Goal: Task Accomplishment & Management: Complete application form

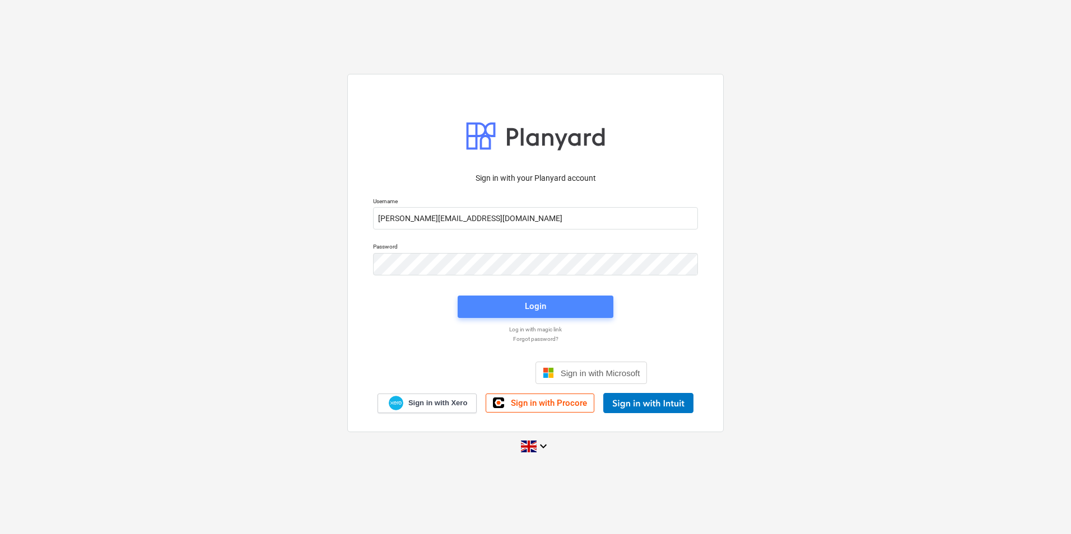
click at [560, 304] on span "Login" at bounding box center [535, 306] width 129 height 15
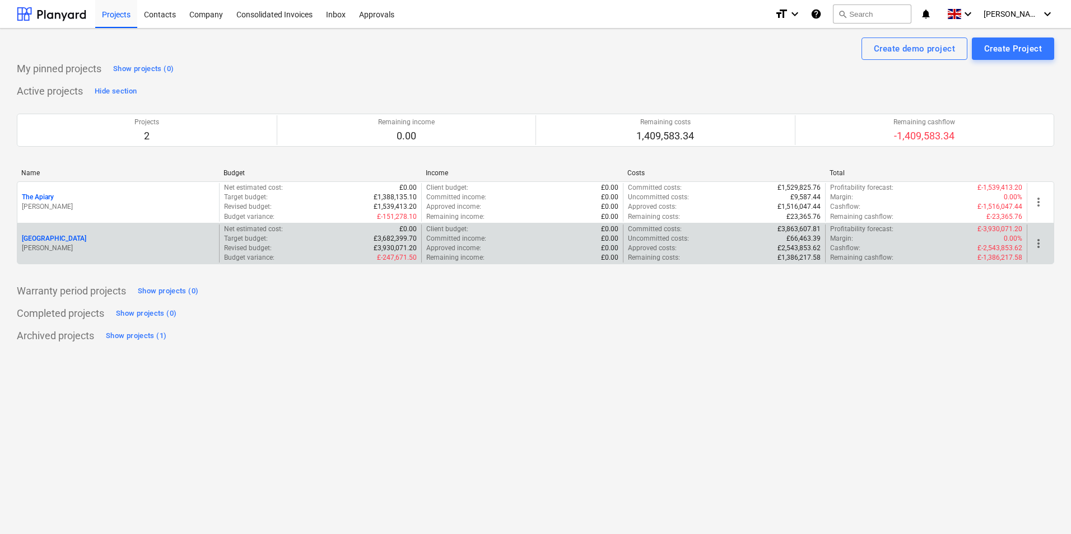
click at [167, 227] on div "[GEOGRAPHIC_DATA] [PERSON_NAME]" at bounding box center [118, 244] width 202 height 39
click at [165, 241] on div "[GEOGRAPHIC_DATA]" at bounding box center [118, 239] width 193 height 10
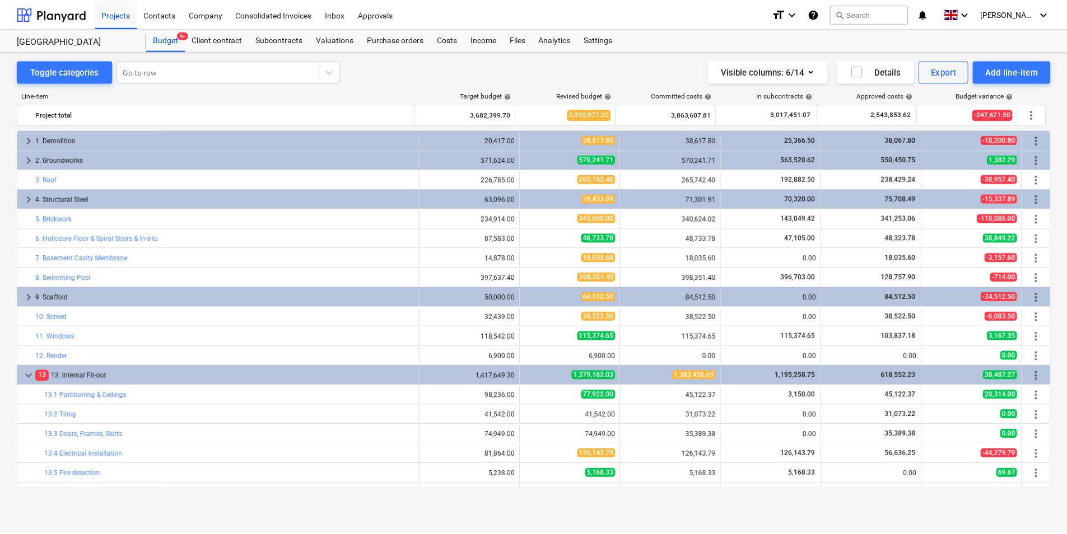
scroll to position [505, 0]
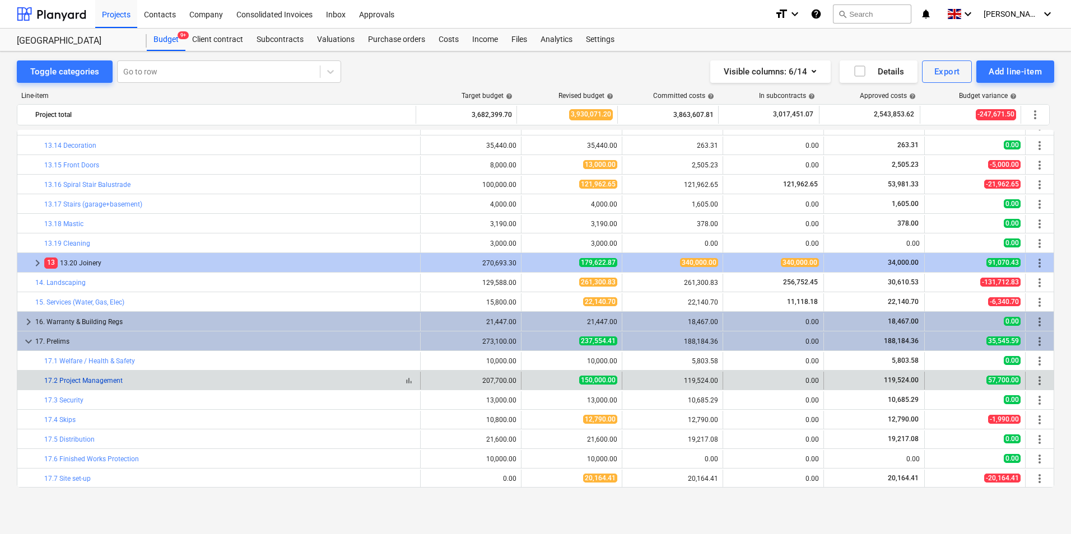
click at [120, 381] on link "17.2 Project Management" at bounding box center [83, 381] width 78 height 8
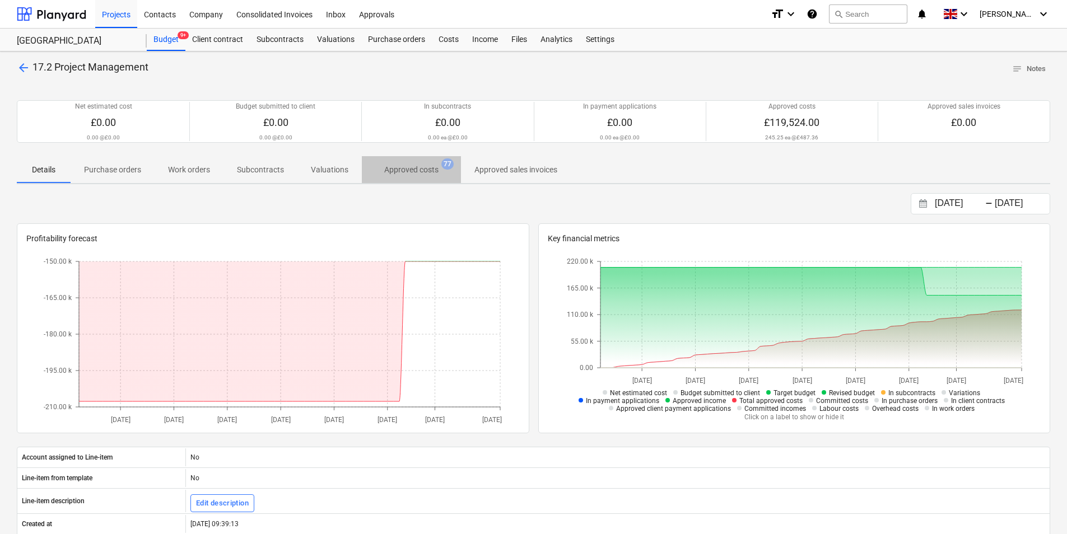
click at [420, 172] on p "Approved costs" at bounding box center [411, 170] width 54 height 12
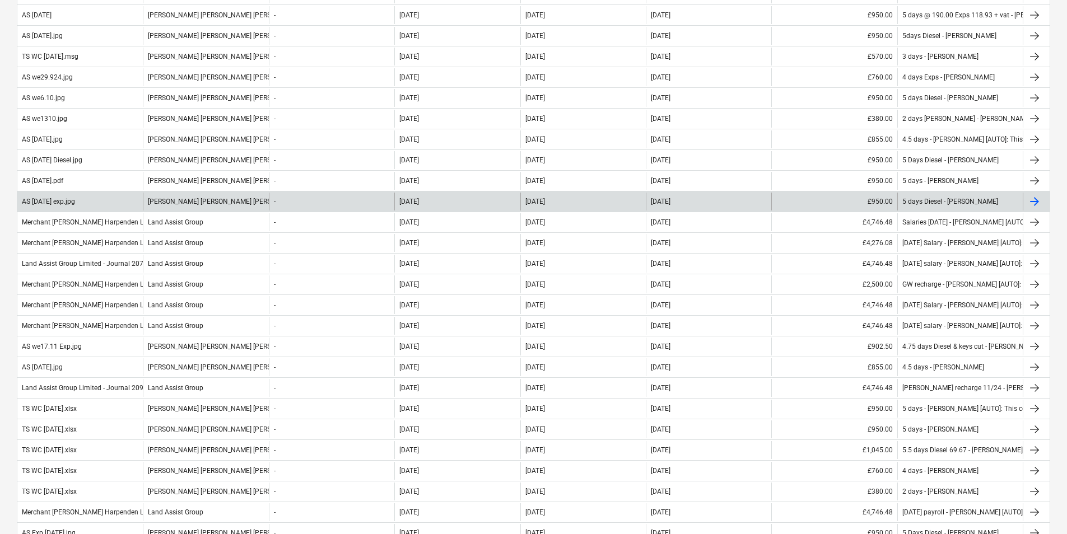
scroll to position [784, 0]
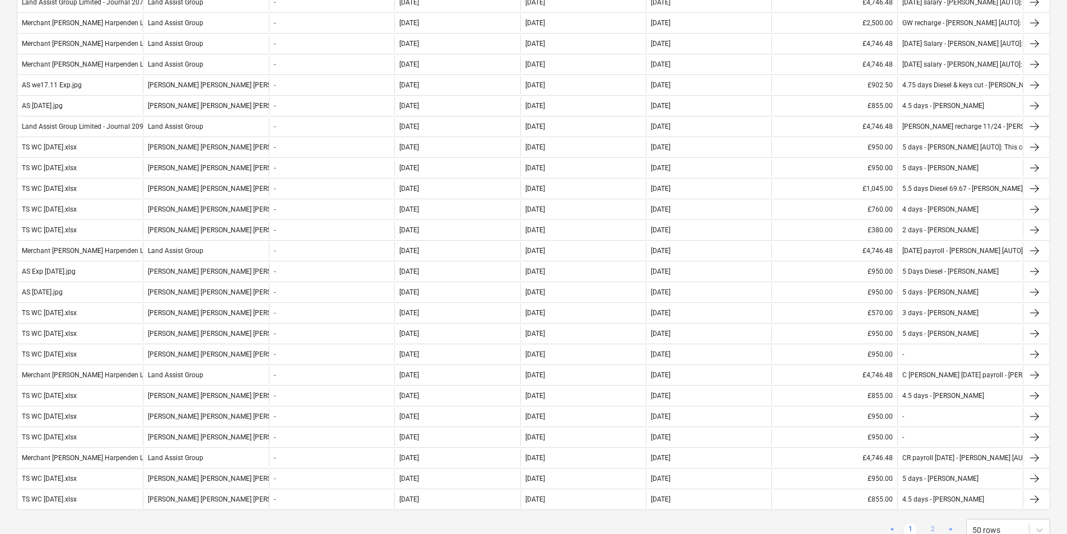
click at [934, 530] on link "2" at bounding box center [932, 530] width 13 height 13
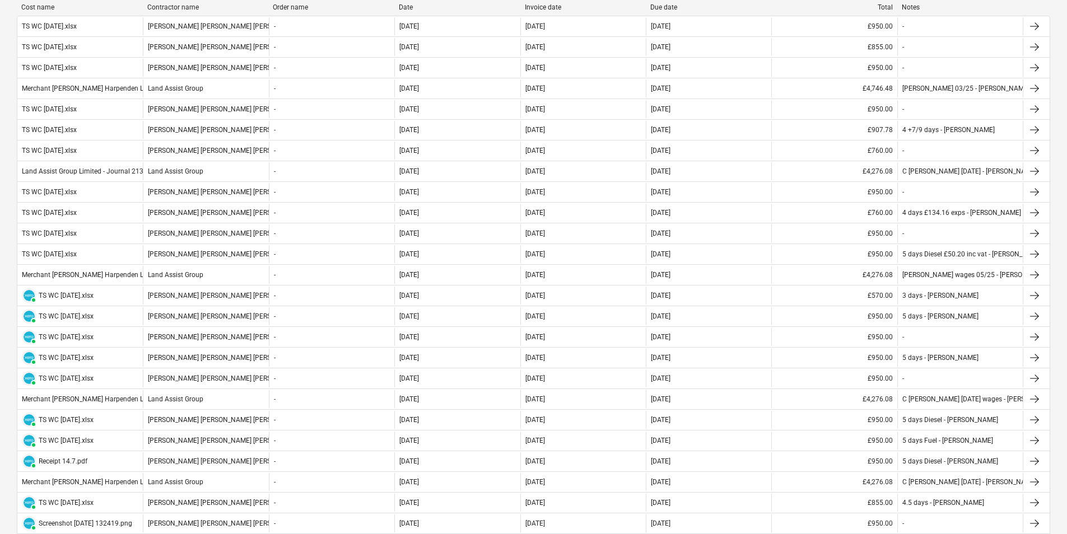
scroll to position [0, 0]
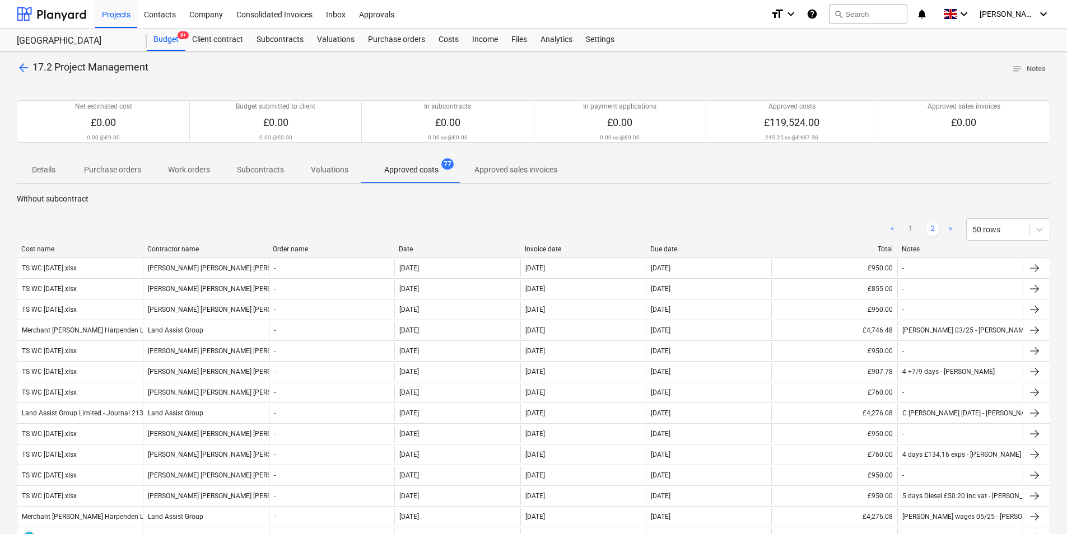
click at [912, 247] on div "Notes" at bounding box center [960, 249] width 117 height 8
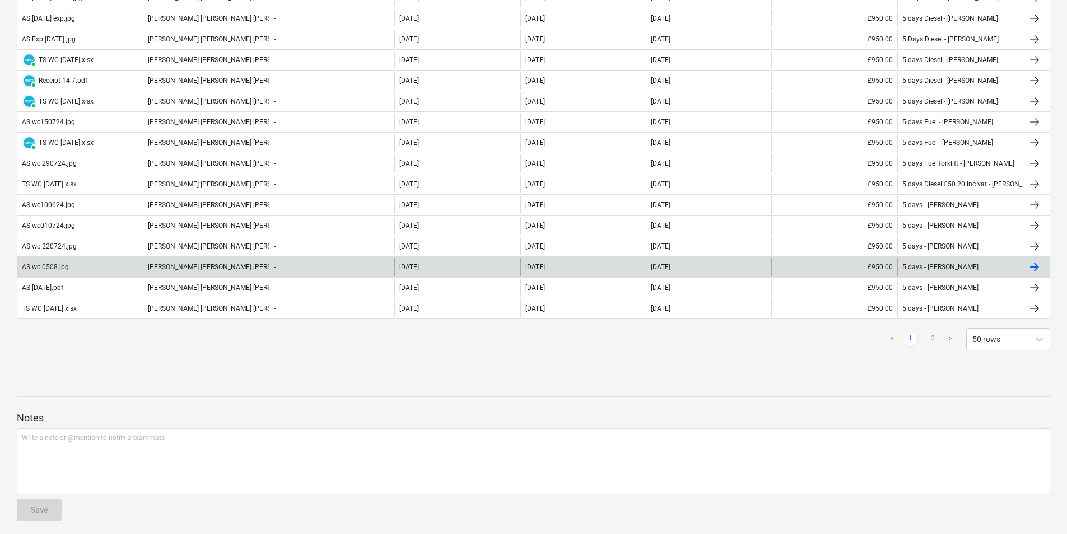
scroll to position [980, 0]
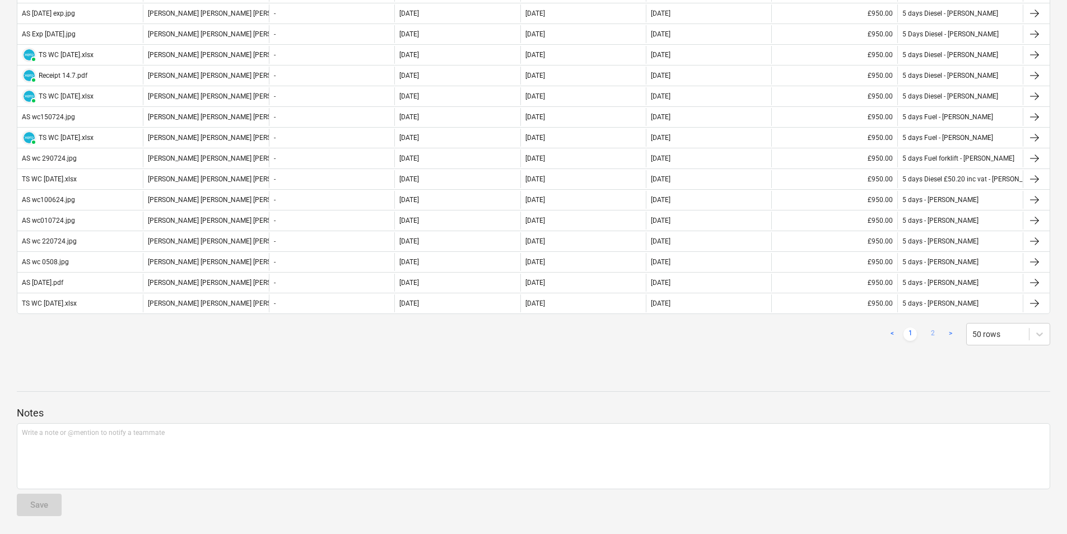
click at [939, 334] on link "2" at bounding box center [932, 334] width 13 height 13
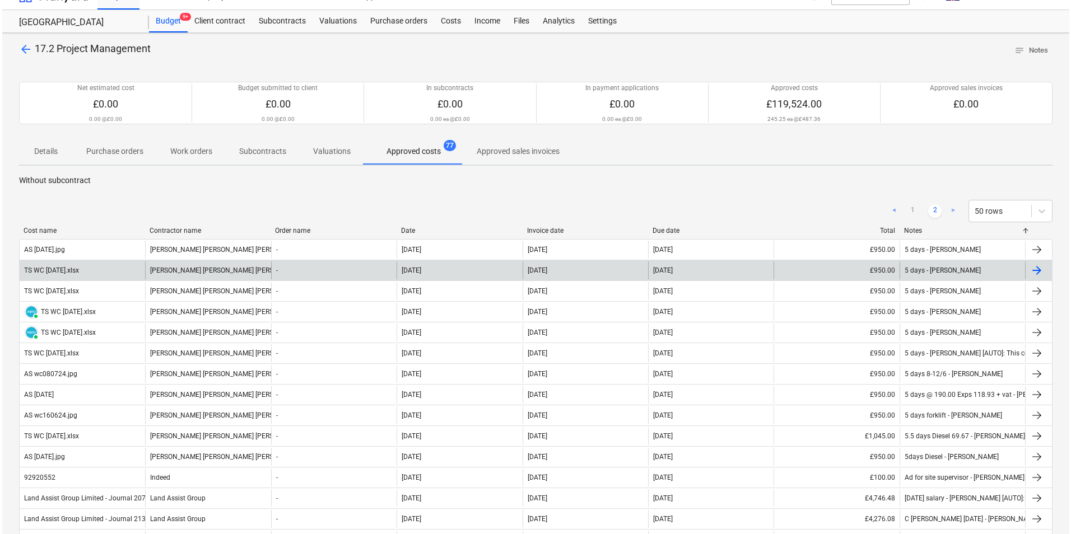
scroll to position [0, 0]
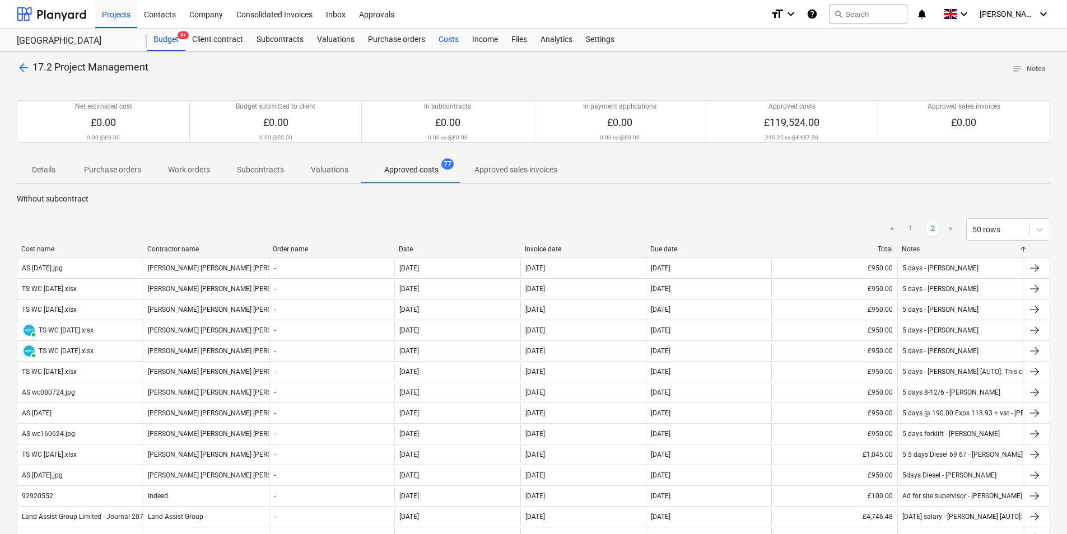
click at [451, 40] on div "Costs" at bounding box center [449, 40] width 34 height 22
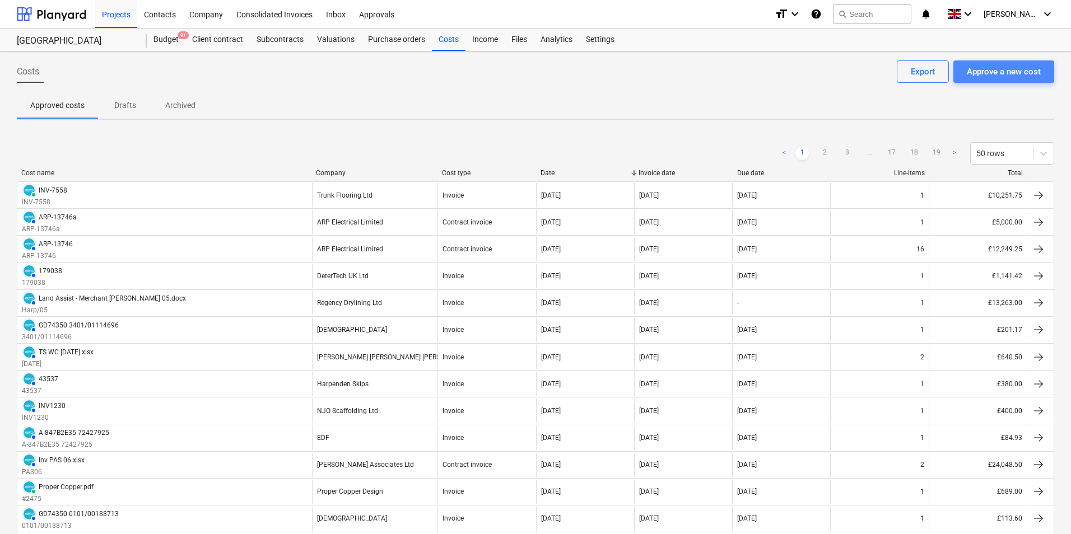
click at [1000, 68] on div "Approve a new cost" at bounding box center [1004, 71] width 74 height 15
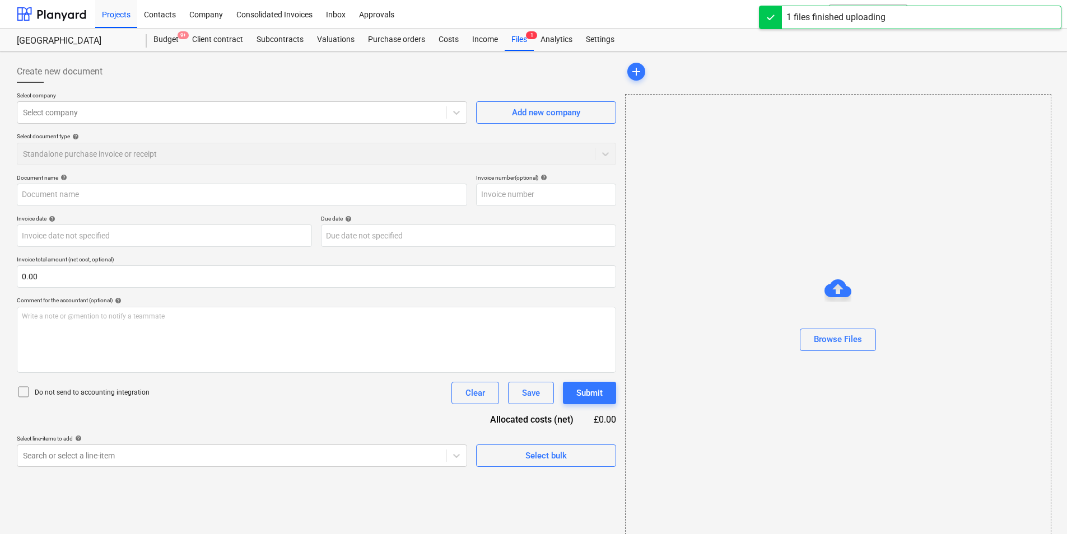
type input "Merchant [PERSON_NAME] Harpenden Limited - Journal 9589.pdf"
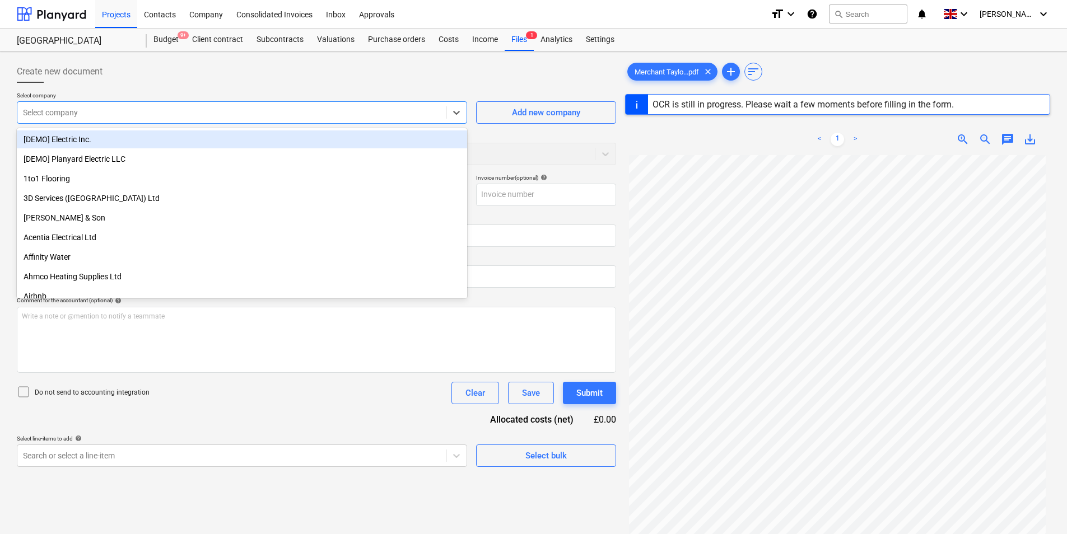
click at [173, 111] on div at bounding box center [231, 112] width 417 height 11
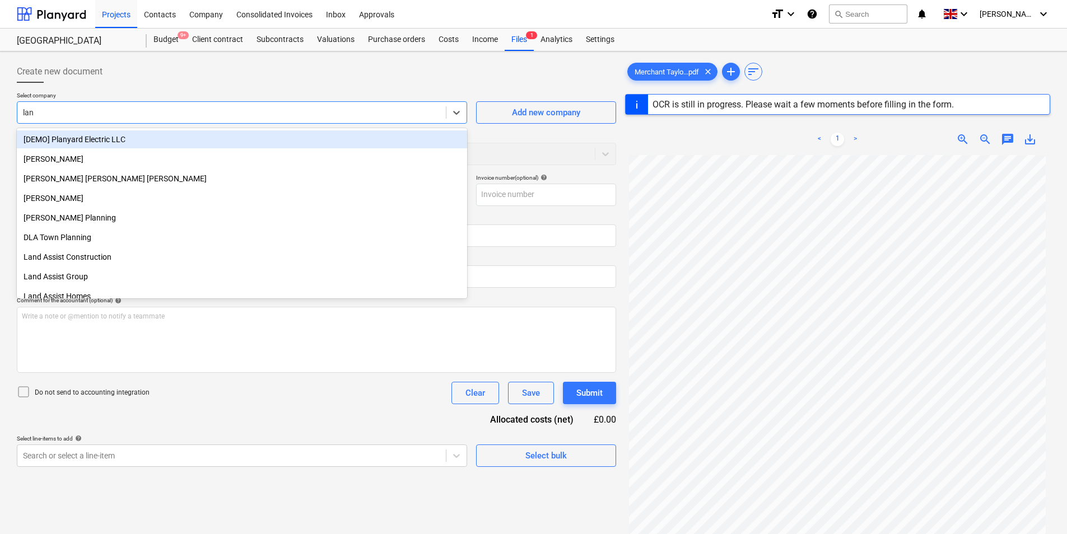
type input "land"
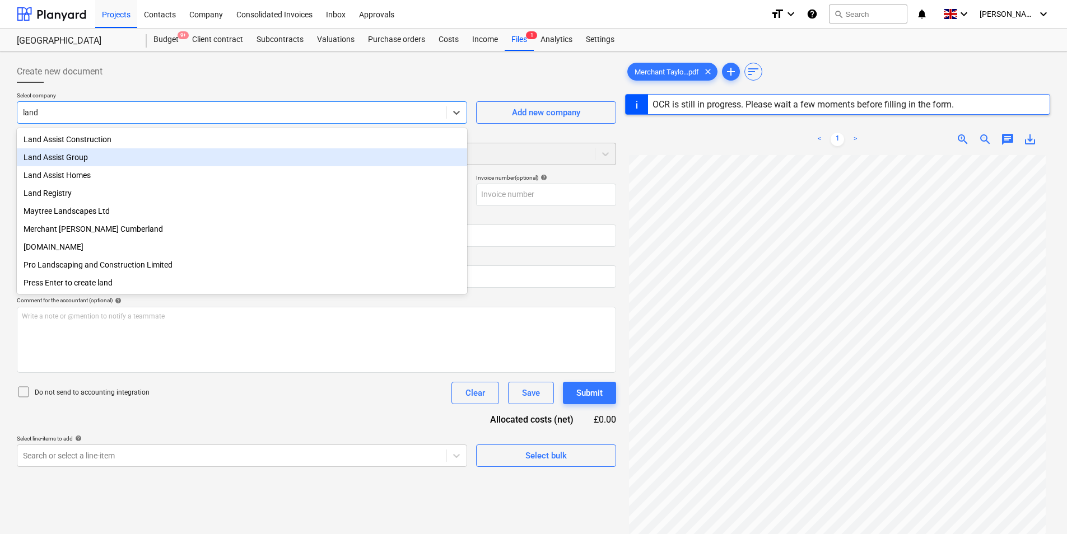
click at [127, 157] on div "Land Assist Group" at bounding box center [242, 157] width 450 height 18
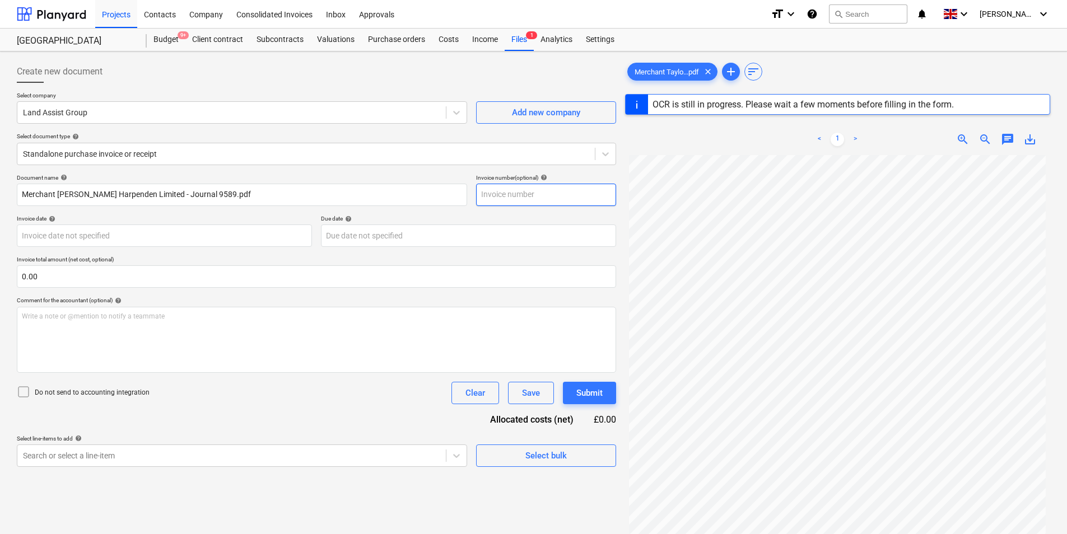
click at [512, 194] on input "text" at bounding box center [546, 195] width 140 height 22
type input "#9589"
click at [134, 242] on body "Projects Contacts Company Consolidated Invoices Inbox Approvals format_size key…" at bounding box center [533, 267] width 1067 height 534
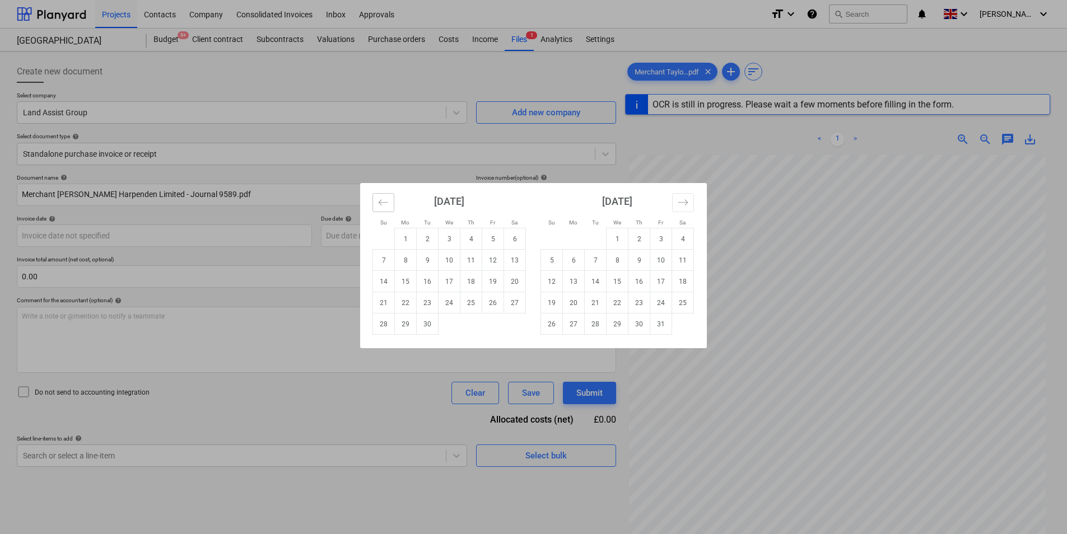
click at [384, 204] on icon "Move backward to switch to the previous month." at bounding box center [383, 202] width 11 height 11
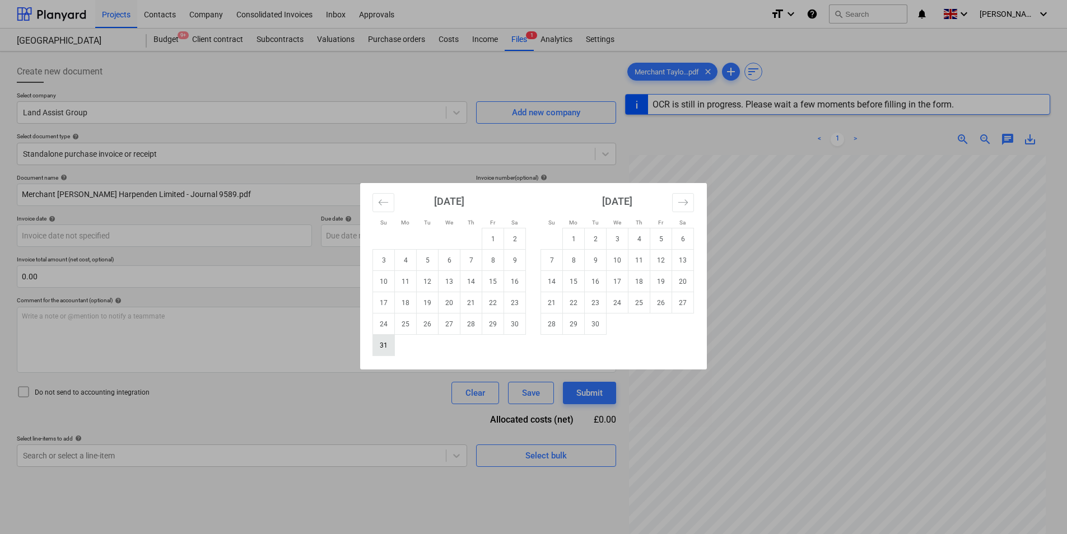
click at [380, 351] on td "31" at bounding box center [384, 345] width 22 height 21
type input "[DATE]"
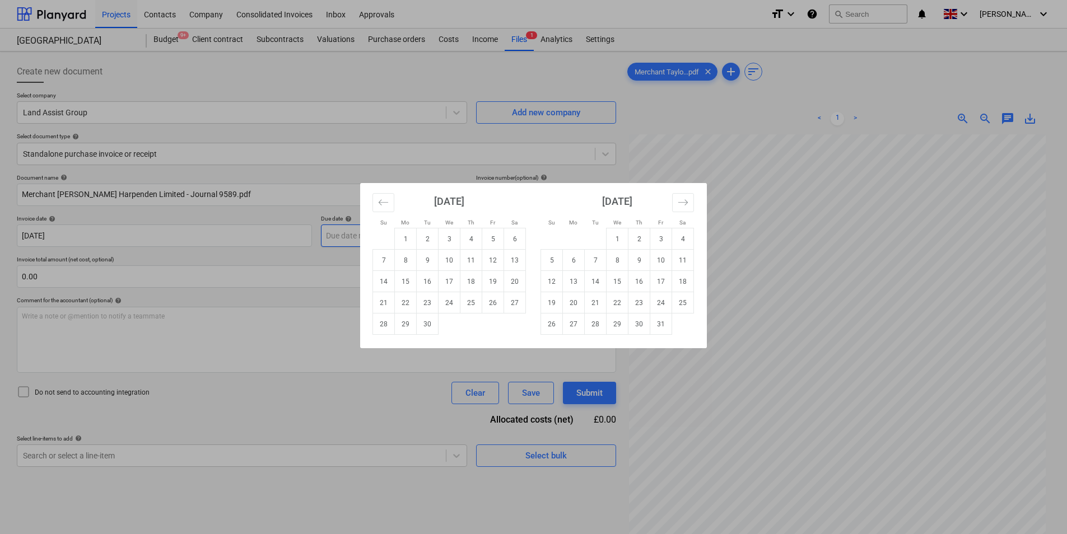
drag, startPoint x: 357, startPoint y: 240, endPoint x: 360, endPoint y: 259, distance: 19.8
click at [358, 240] on body "Projects Contacts Company Consolidated Invoices Inbox Approvals format_size key…" at bounding box center [533, 267] width 1067 height 534
drag, startPoint x: 383, startPoint y: 204, endPoint x: 414, endPoint y: 276, distance: 77.7
click at [383, 205] on icon "Move backward to switch to the previous month." at bounding box center [383, 202] width 11 height 11
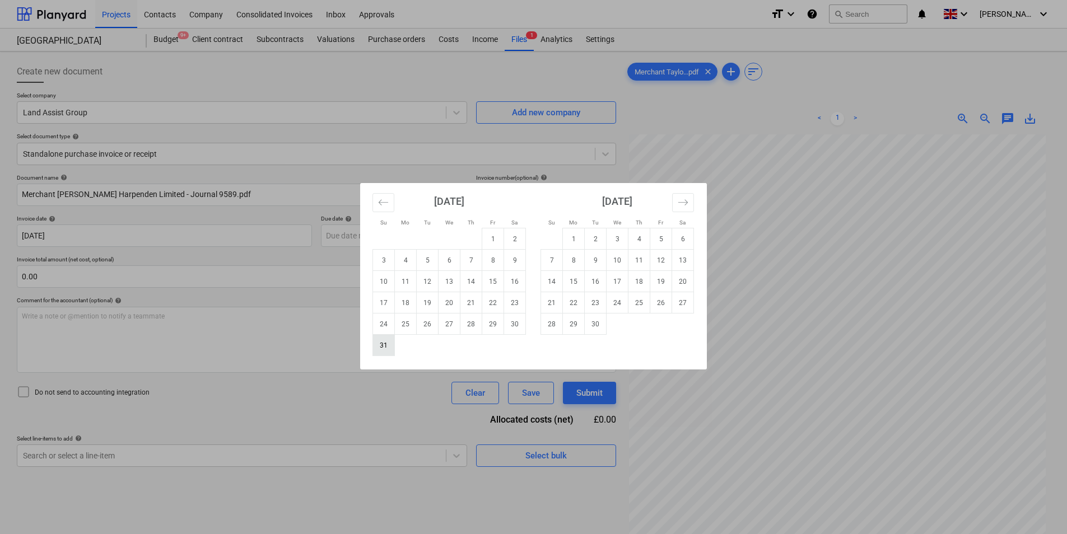
click at [376, 346] on td "31" at bounding box center [384, 345] width 22 height 21
type input "[DATE]"
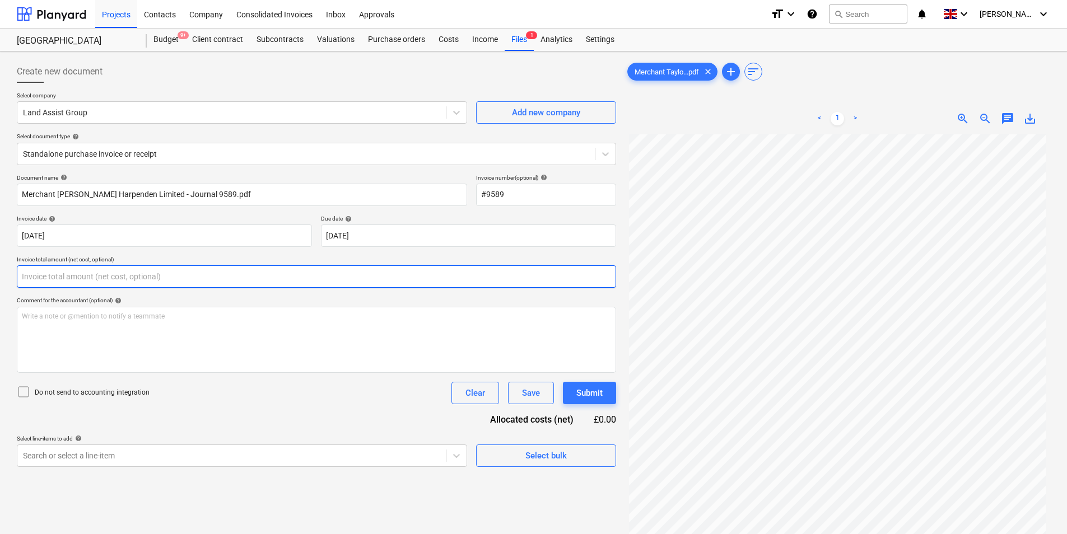
click at [138, 278] on input "text" at bounding box center [316, 276] width 599 height 22
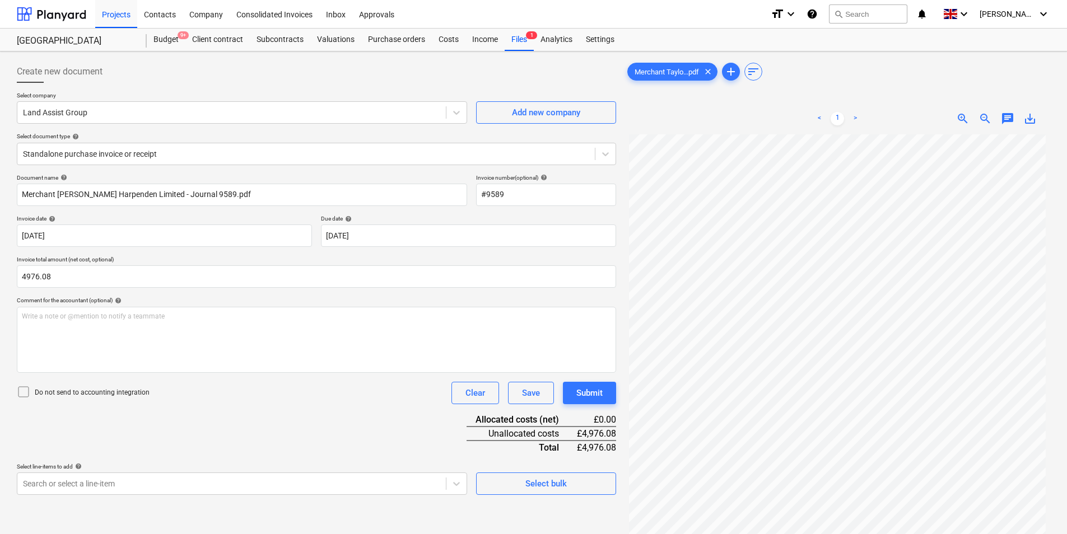
type input "4,976.08"
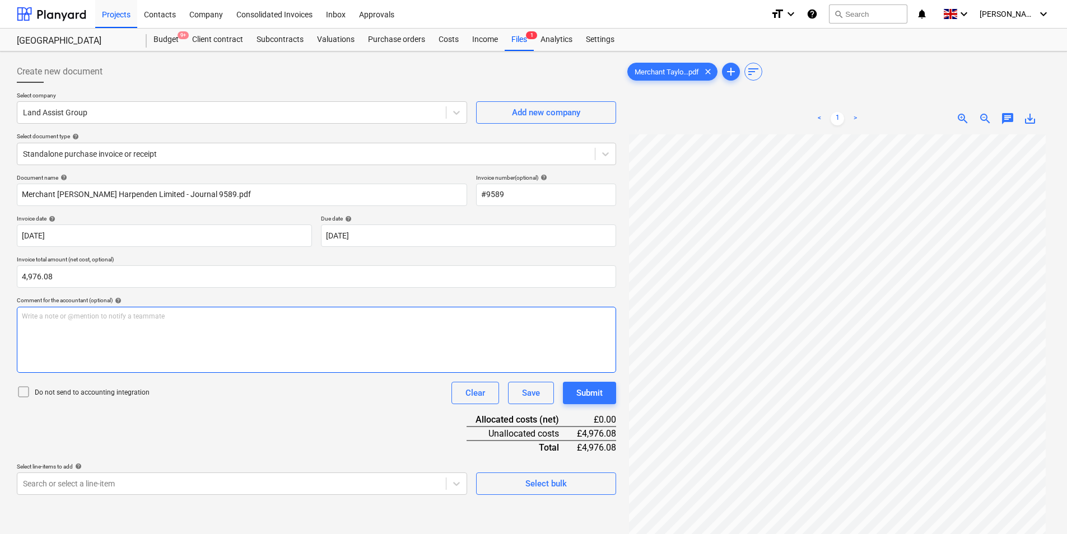
drag, startPoint x: 26, startPoint y: 390, endPoint x: 37, endPoint y: 365, distance: 27.4
click at [30, 386] on icon at bounding box center [23, 391] width 13 height 13
click at [40, 329] on div "Write a note or @mention to notify a teammate [PERSON_NAME]" at bounding box center [316, 340] width 599 height 66
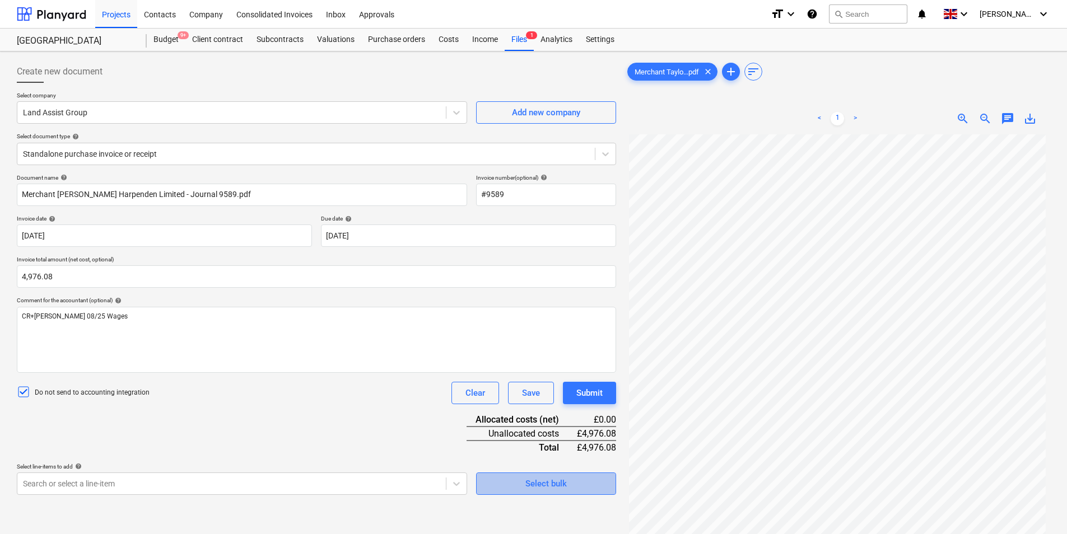
click at [582, 481] on span "Select bulk" at bounding box center [546, 484] width 112 height 15
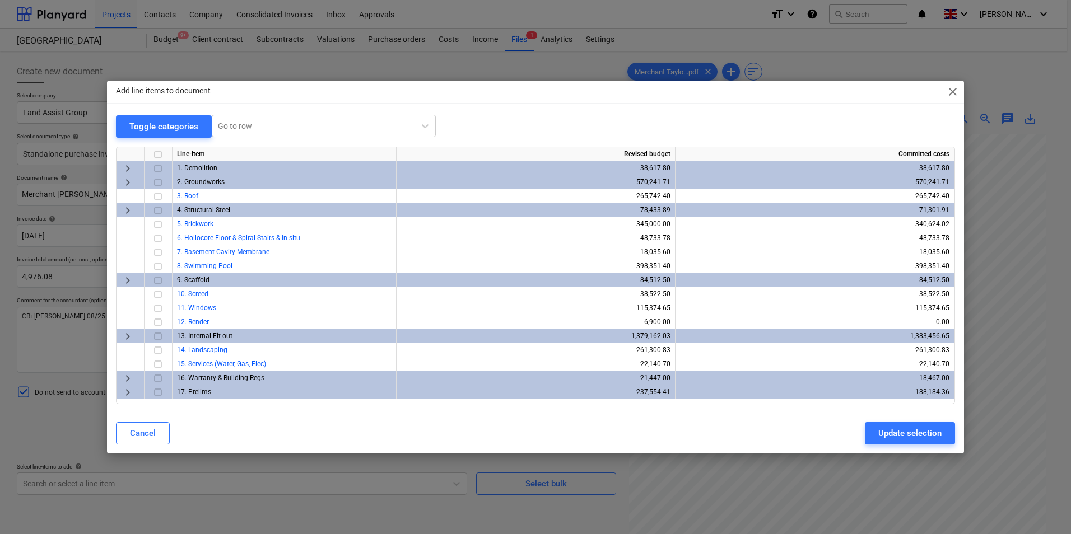
click at [130, 395] on span "keyboard_arrow_right" at bounding box center [127, 392] width 13 height 13
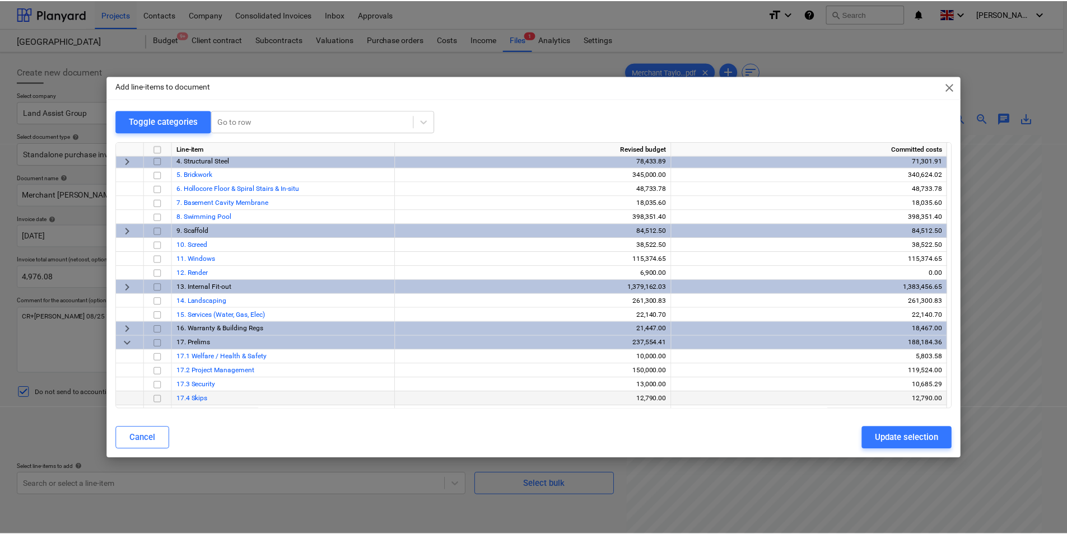
scroll to position [84, 0]
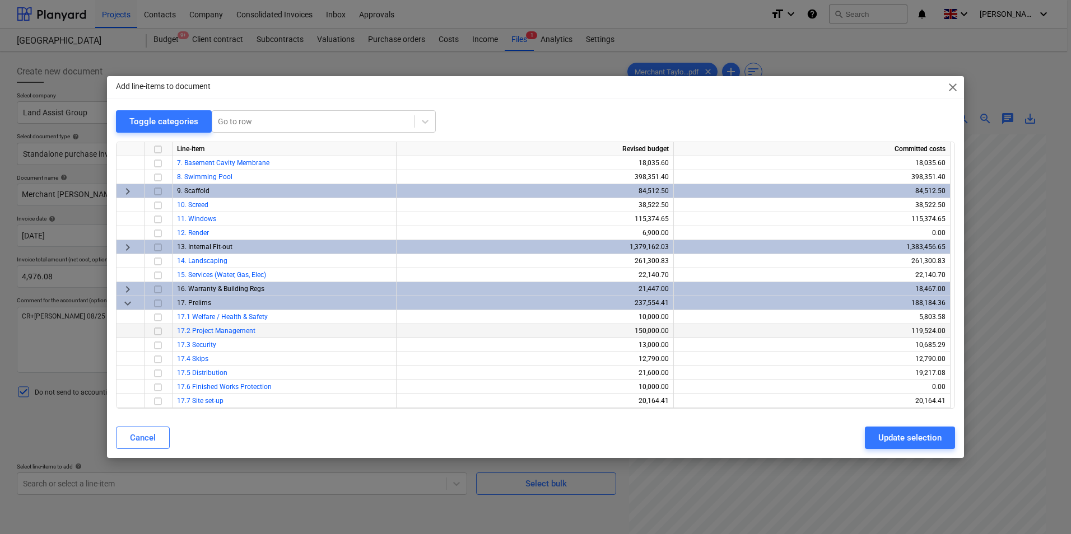
click at [162, 331] on input "checkbox" at bounding box center [157, 331] width 13 height 13
click at [911, 436] on div "Update selection" at bounding box center [909, 438] width 63 height 15
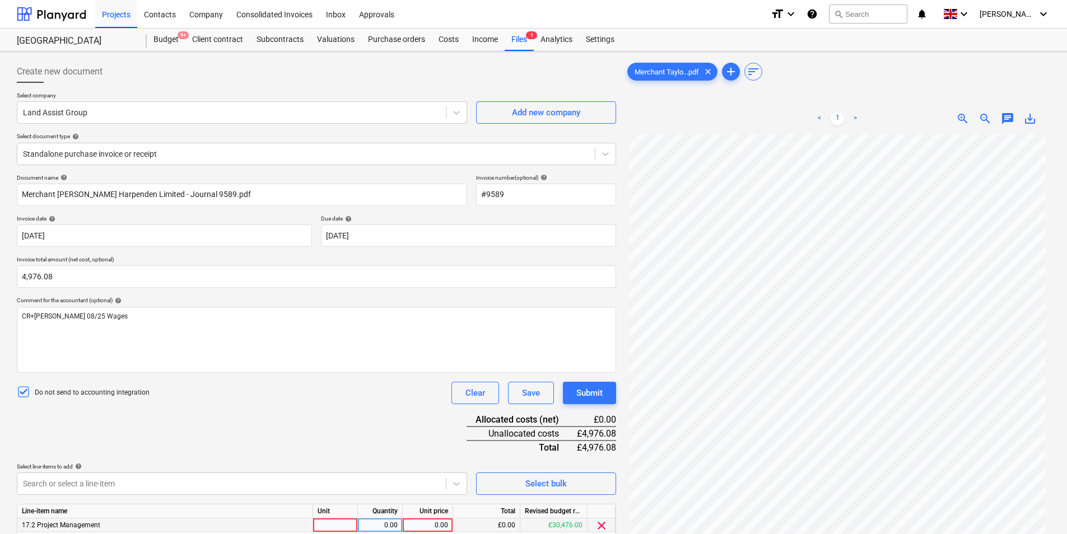
click at [332, 528] on div at bounding box center [335, 526] width 45 height 14
type input "ea"
type input "4976.08"
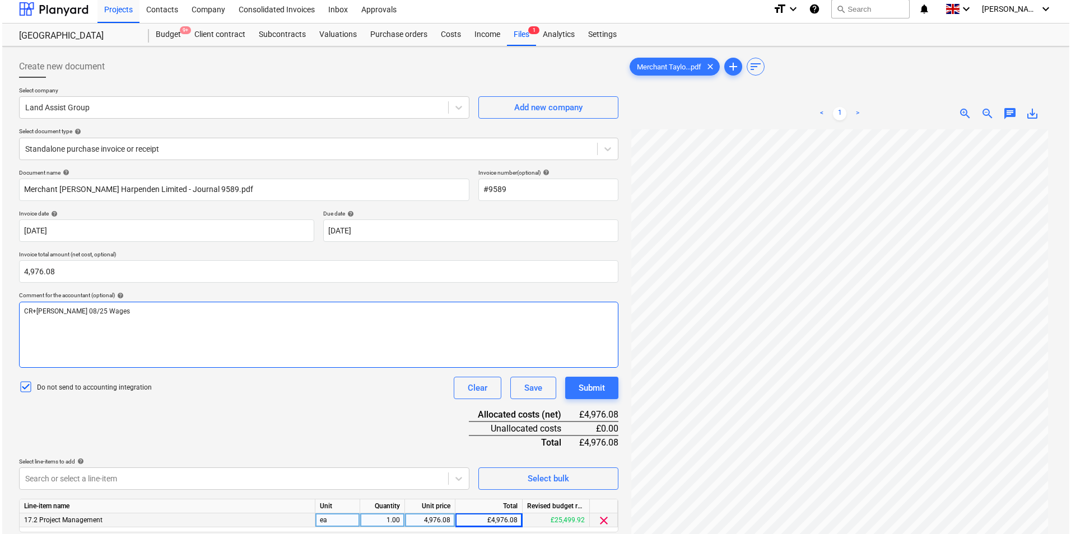
scroll to position [112, 0]
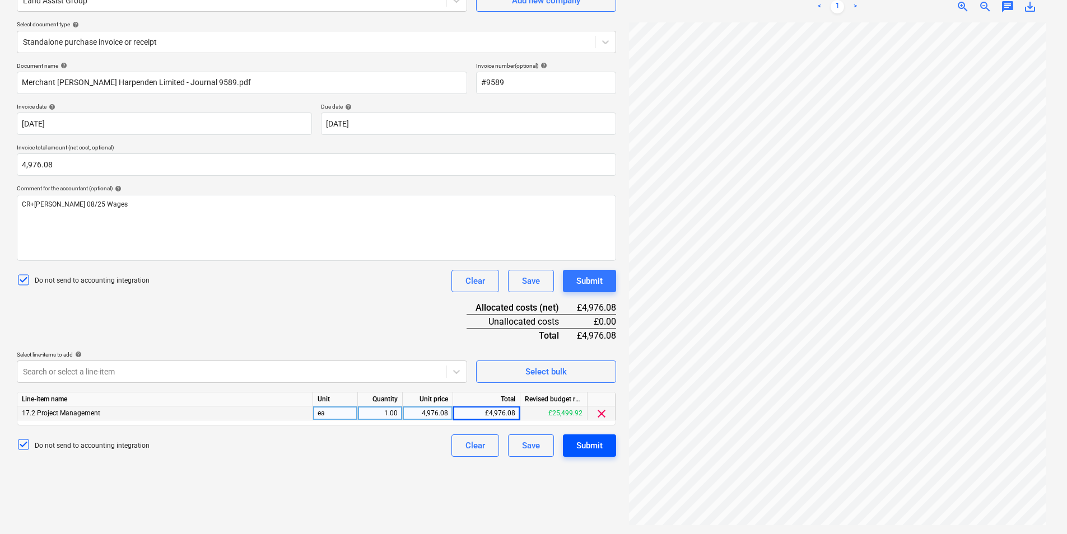
click at [599, 448] on div "Submit" at bounding box center [589, 445] width 26 height 15
